Goal: Information Seeking & Learning: Learn about a topic

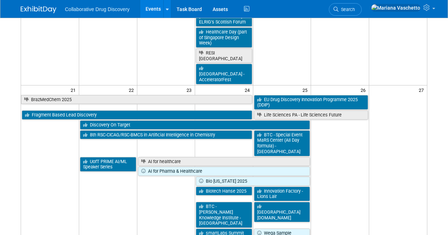
scroll to position [535, 0]
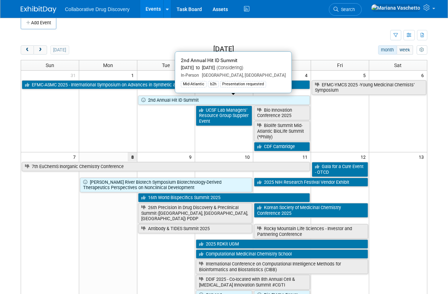
scroll to position [0, 0]
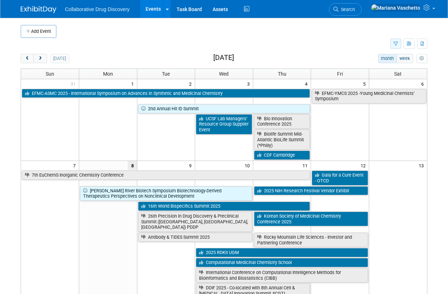
click at [394, 43] on icon "button" at bounding box center [395, 44] width 5 height 5
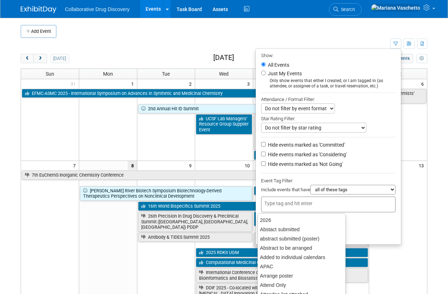
click at [304, 205] on input "text" at bounding box center [292, 203] width 57 height 7
type input "eu"
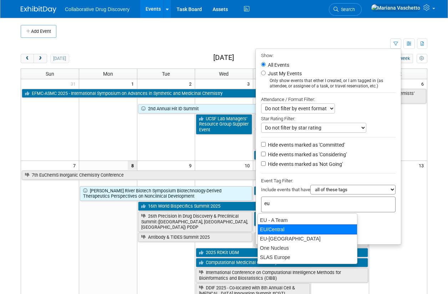
click at [288, 231] on div "EU/Central" at bounding box center [307, 229] width 100 height 10
type input "EU/Central"
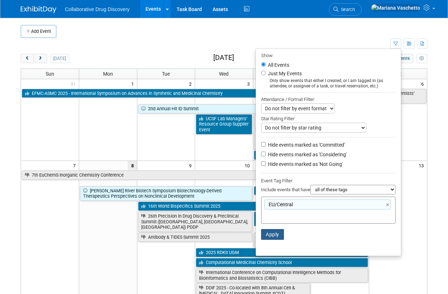
click at [271, 235] on button "Apply" at bounding box center [272, 234] width 23 height 11
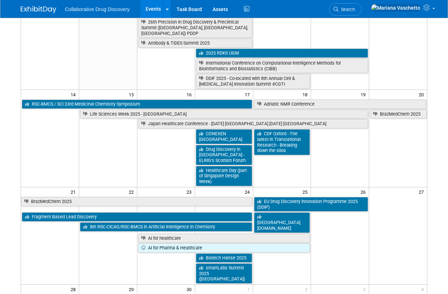
scroll to position [143, 0]
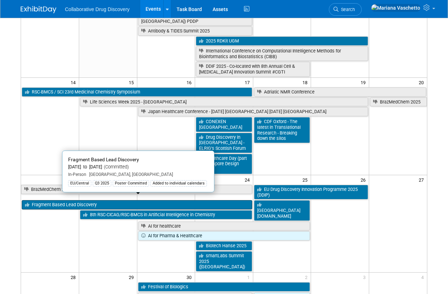
click at [36, 200] on link "Fragment Based Lead Discovery" at bounding box center [137, 204] width 230 height 9
click at [89, 200] on link "Fragment Based Lead Discovery" at bounding box center [137, 204] width 230 height 9
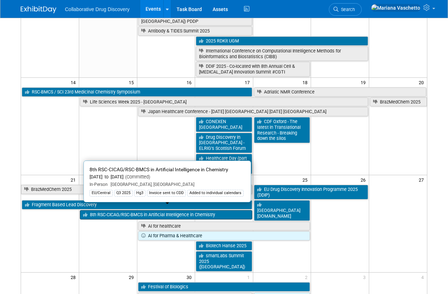
click at [131, 210] on link "8th RSC-CICAG/RSC-BMCS in Artificial Intelligence in Chemistry" at bounding box center [166, 214] width 172 height 9
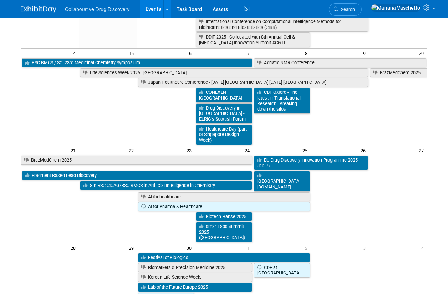
scroll to position [178, 0]
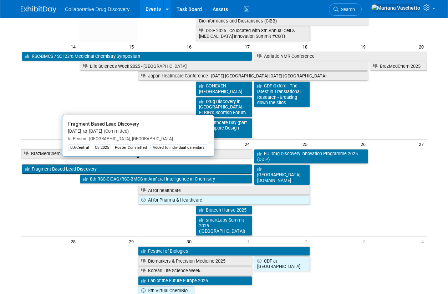
click at [129, 164] on link "Fragment Based Lead Discovery" at bounding box center [137, 168] width 230 height 9
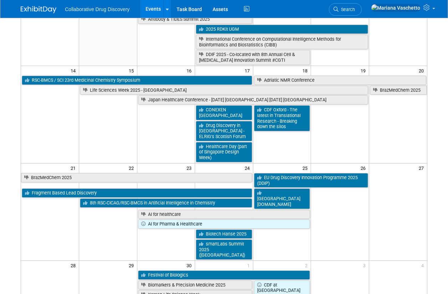
scroll to position [143, 0]
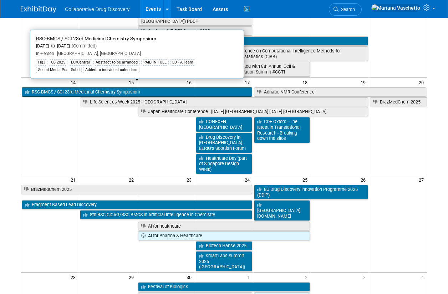
click at [97, 88] on link "RSC-BMCS / SCI 23rd Medicinal Chemistry Symposium" at bounding box center [137, 91] width 230 height 9
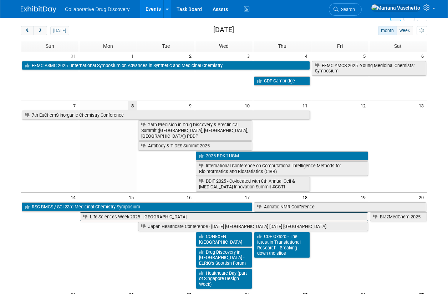
scroll to position [36, 0]
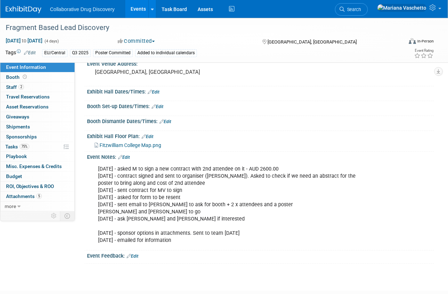
scroll to position [214, 0]
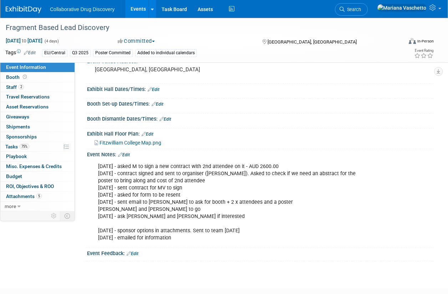
click at [13, 231] on div "Event Information Event Info Booth Booth 2 Staff 2 Staff 0 Travel Reservations …" at bounding box center [224, 32] width 448 height 457
click at [27, 196] on span "Attachments 5" at bounding box center [24, 196] width 36 height 6
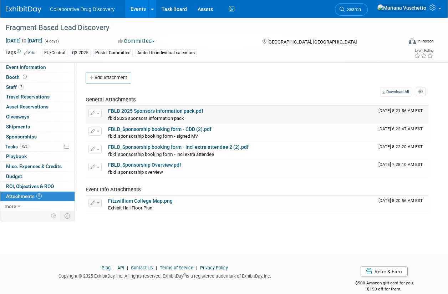
click at [179, 112] on link "FBLD 2025 Sponsors information pack.pdf" at bounding box center [155, 111] width 95 height 6
click at [169, 146] on link "FBLD_Sponsorship booking form - incl extra attendee 2 (2).pdf" at bounding box center [178, 147] width 140 height 6
click at [19, 66] on span "Event Information" at bounding box center [26, 67] width 40 height 6
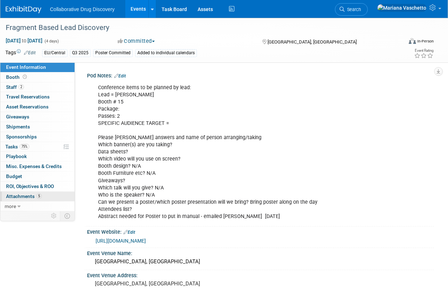
click at [23, 199] on span "Attachments 5" at bounding box center [24, 196] width 36 height 6
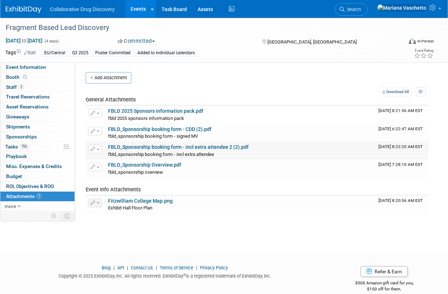
click at [168, 148] on link "FBLD_Sponsorship booking form - incl extra attendee 2 (2).pdf" at bounding box center [178, 147] width 140 height 6
click at [180, 130] on link "FBLD_Sponsorship booking form - CDD (2).pdf" at bounding box center [159, 129] width 103 height 6
click at [24, 67] on span "Event Information" at bounding box center [26, 67] width 40 height 6
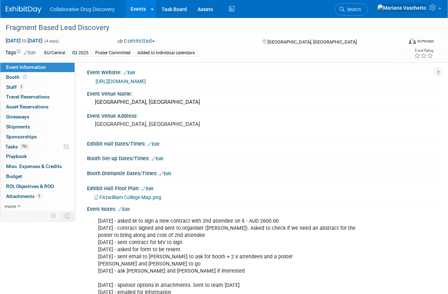
scroll to position [178, 0]
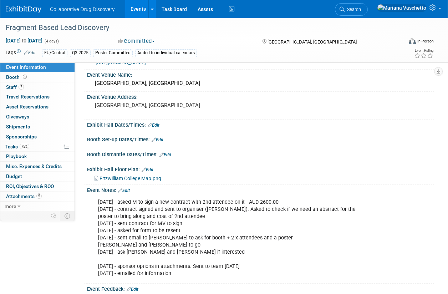
drag, startPoint x: 296, startPoint y: 201, endPoint x: 257, endPoint y: 205, distance: 38.7
click at [257, 205] on div "28AUG2025 - asked M to sign a new contract with 2nd attendee on it - AUD 2600.0…" at bounding box center [229, 238] width 272 height 86
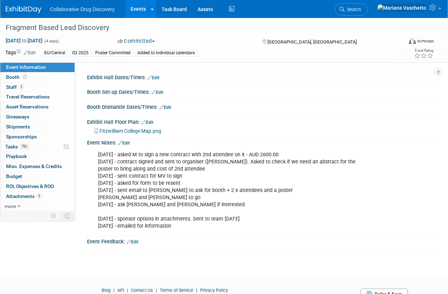
scroll to position [250, 0]
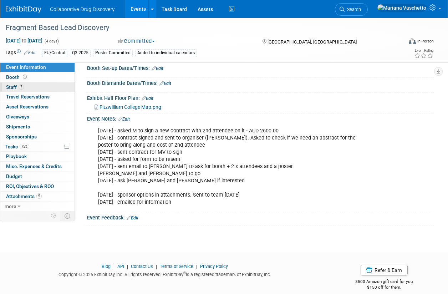
click at [12, 87] on span "Staff 2" at bounding box center [15, 87] width 18 height 6
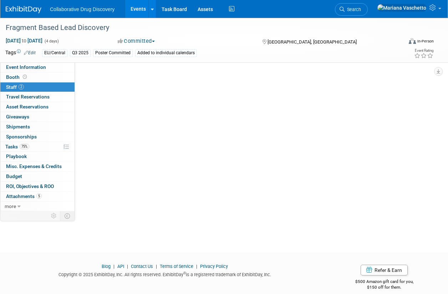
scroll to position [0, 0]
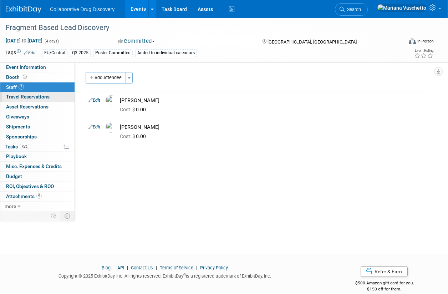
click at [14, 97] on span "Travel Reservations 0" at bounding box center [27, 97] width 43 height 6
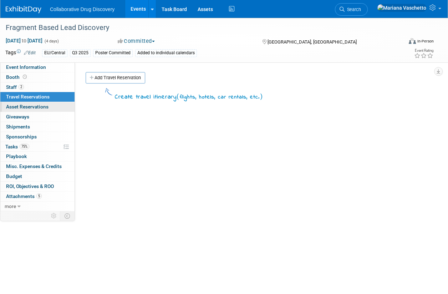
click at [12, 108] on span "Asset Reservations 0" at bounding box center [27, 107] width 42 height 6
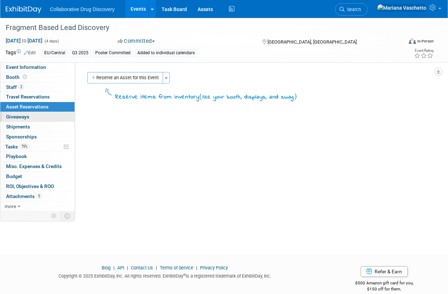
click at [11, 117] on span "Giveaways 0" at bounding box center [17, 117] width 23 height 6
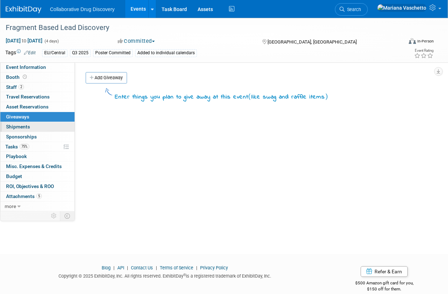
click at [14, 124] on span "Shipments 0" at bounding box center [18, 127] width 24 height 6
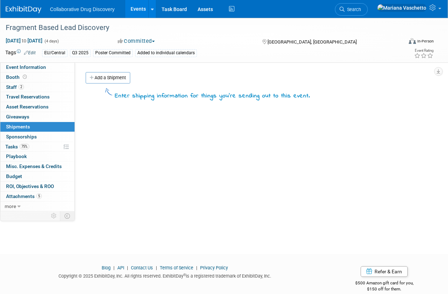
click at [7, 241] on div "Fragment Based Lead Discovery Sep 21, 2025 to Sep 24, 2025 (4 days) Sep 21, 202…" at bounding box center [224, 129] width 448 height 223
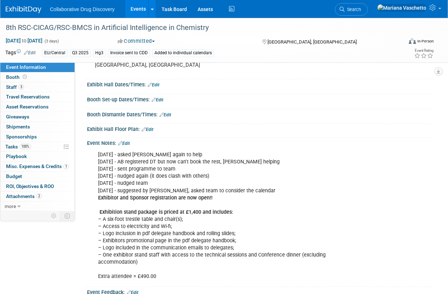
scroll to position [107, 0]
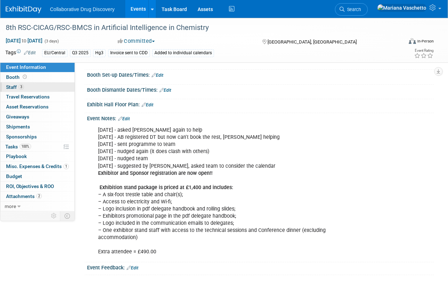
click at [11, 87] on span "Staff 3" at bounding box center [15, 87] width 18 height 6
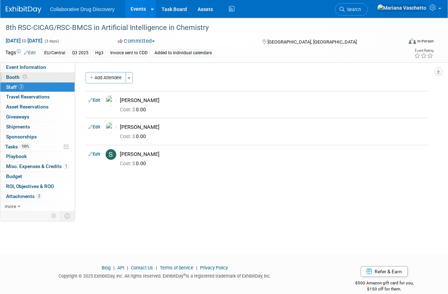
click at [10, 77] on span "Booth" at bounding box center [17, 77] width 22 height 6
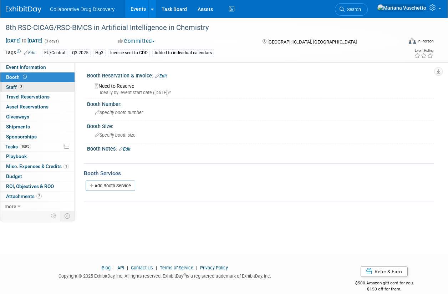
click at [14, 86] on span "Staff 3" at bounding box center [15, 87] width 18 height 6
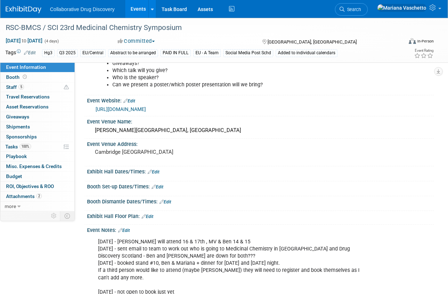
scroll to position [107, 0]
